Goal: Information Seeking & Learning: Learn about a topic

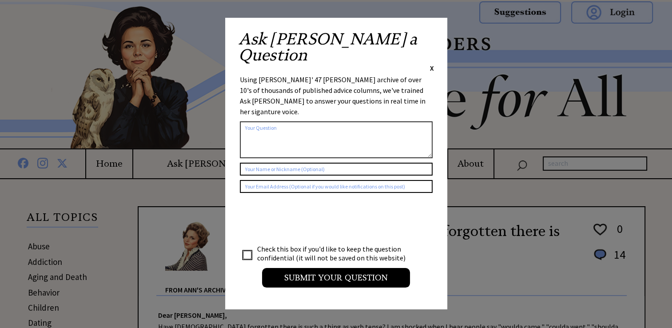
click at [432, 64] on span "X" at bounding box center [432, 68] width 4 height 9
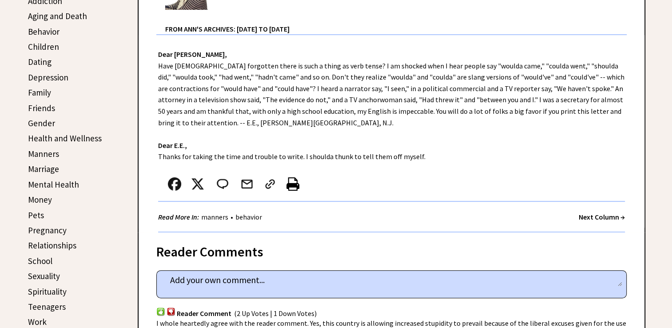
scroll to position [266, 0]
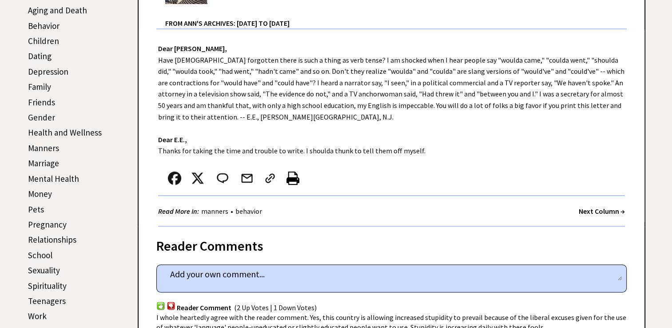
click at [47, 193] on link "Money" at bounding box center [40, 193] width 24 height 11
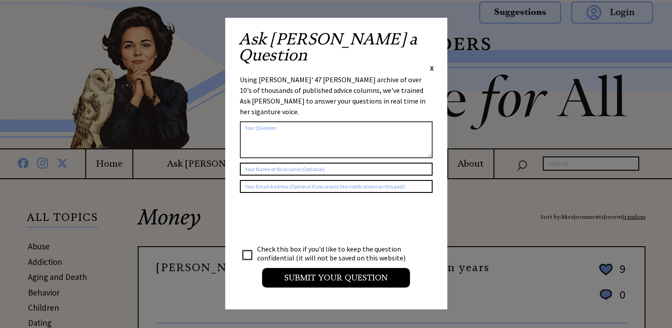
click at [430, 64] on span "X" at bounding box center [432, 68] width 4 height 9
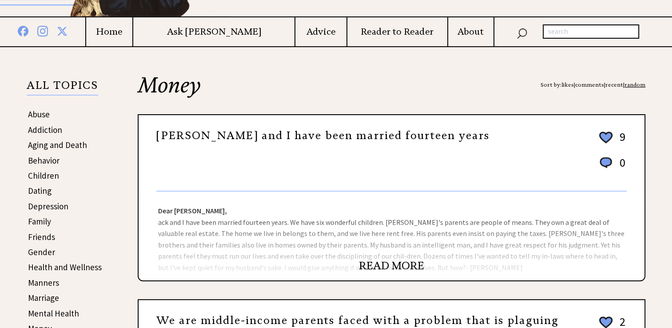
scroll to position [133, 0]
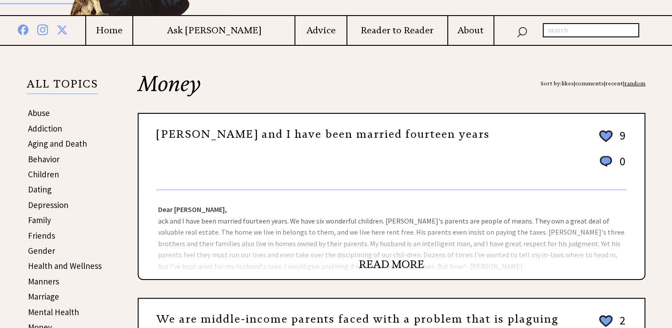
click at [389, 260] on link "READ MORE" at bounding box center [391, 264] width 65 height 13
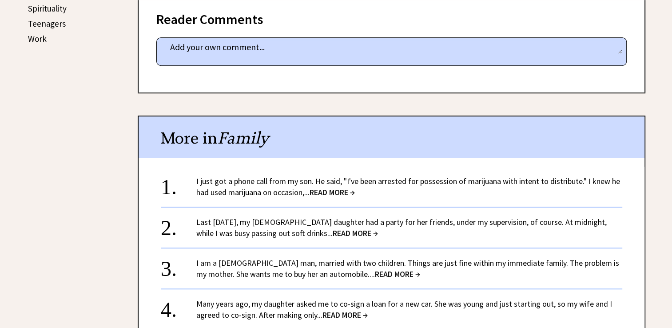
scroll to position [444, 0]
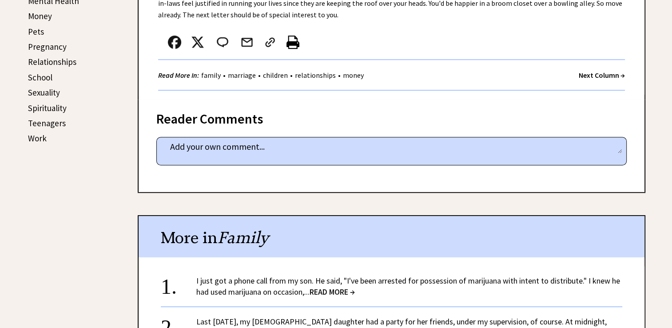
click at [592, 73] on strong "Next Column →" at bounding box center [602, 75] width 46 height 9
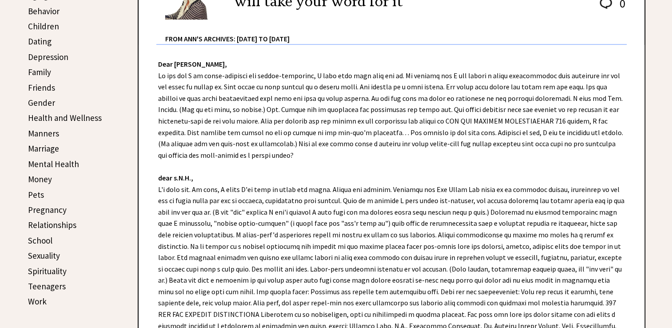
scroll to position [400, 0]
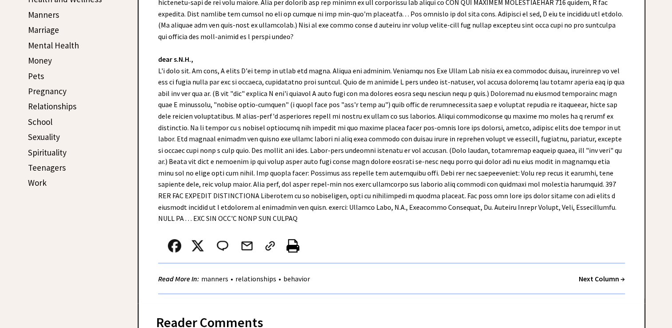
click at [596, 277] on strong "Next Column →" at bounding box center [602, 278] width 46 height 9
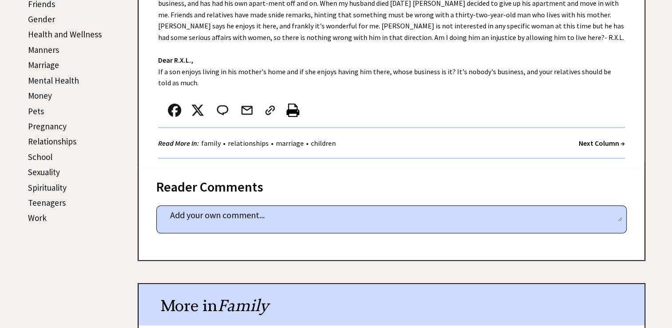
scroll to position [266, 0]
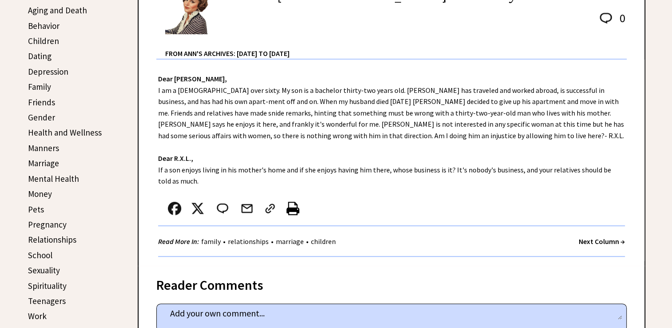
click at [588, 237] on strong "Next Column →" at bounding box center [602, 241] width 46 height 9
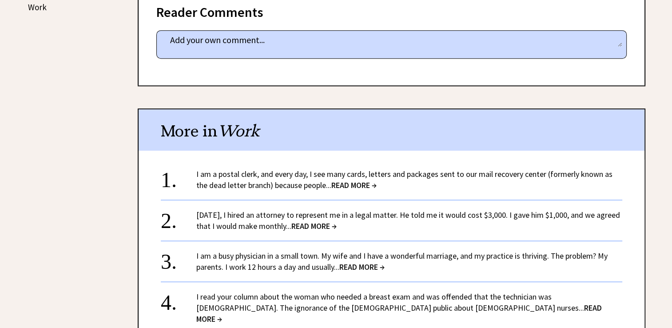
scroll to position [622, 0]
